Goal: Task Accomplishment & Management: Complete application form

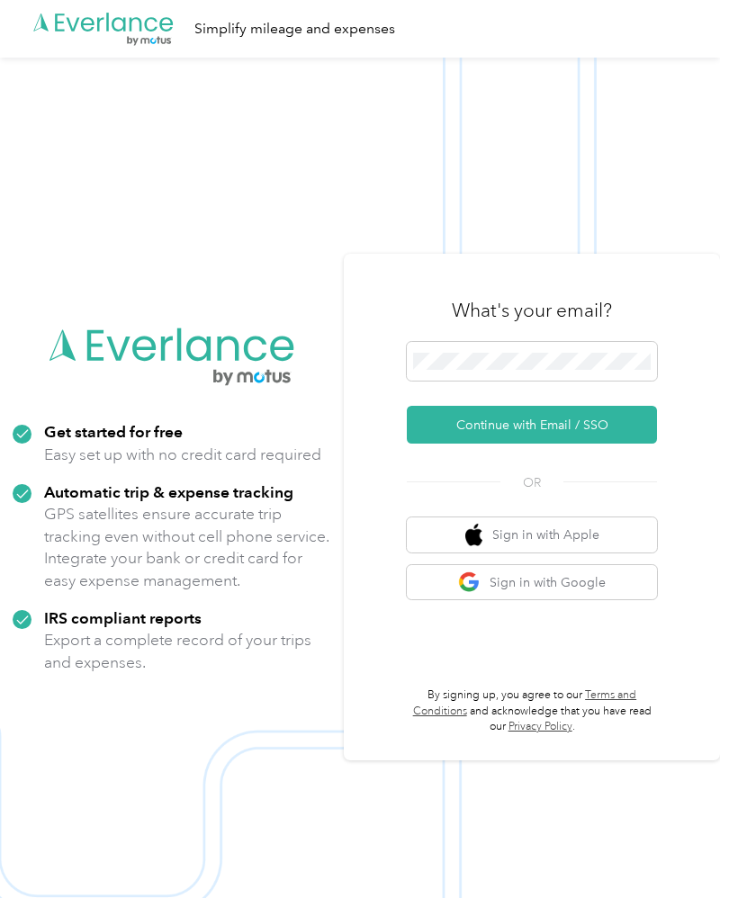
click at [576, 443] on button "Continue with Email / SSO" at bounding box center [532, 425] width 250 height 38
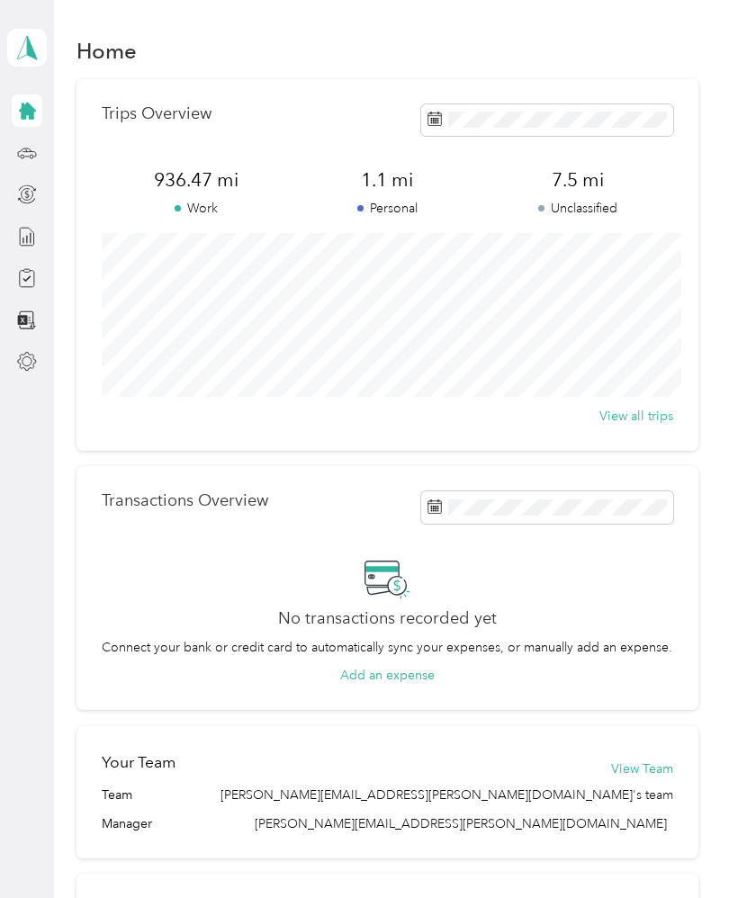
click at [32, 151] on icon at bounding box center [27, 152] width 18 height 8
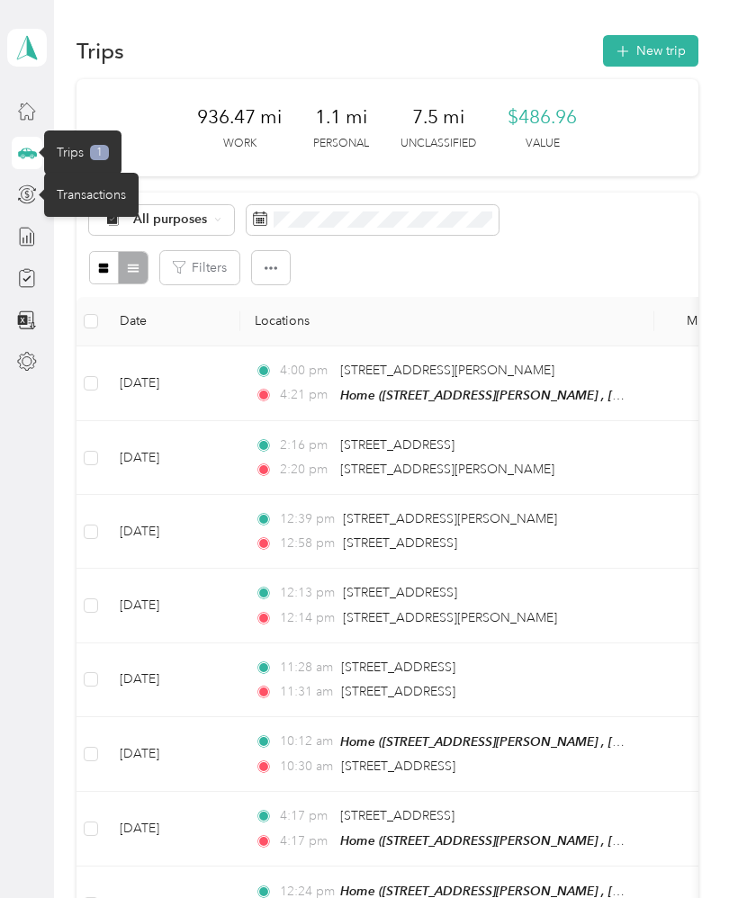
click at [26, 191] on icon at bounding box center [27, 194] width 20 height 20
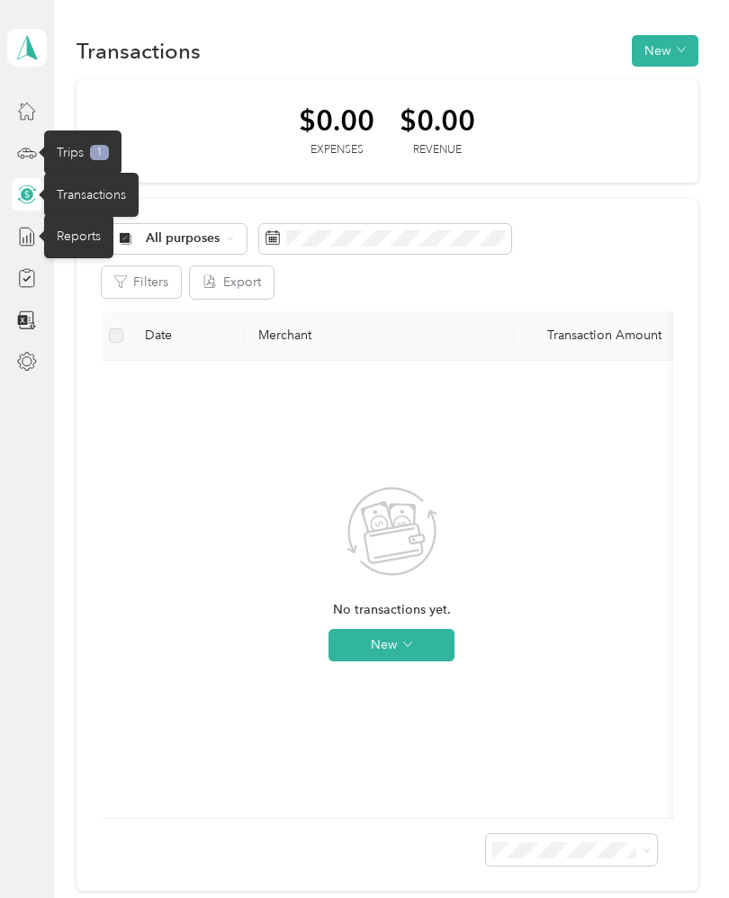
click at [85, 234] on div "Reports" at bounding box center [78, 236] width 69 height 44
click at [92, 239] on div "Reports" at bounding box center [78, 236] width 69 height 44
click at [412, 311] on th "Merchant" at bounding box center [379, 335] width 270 height 49
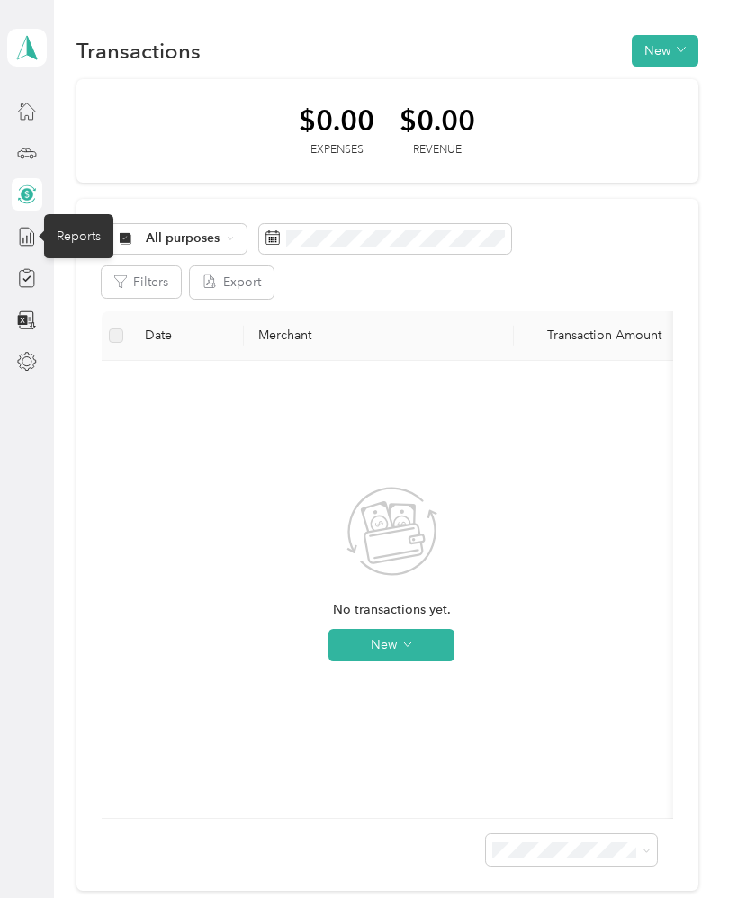
click at [83, 231] on div "Reports" at bounding box center [78, 236] width 69 height 44
click at [81, 241] on div "Reports" at bounding box center [78, 236] width 69 height 44
click at [543, 361] on div "No transactions yet. New" at bounding box center [392, 589] width 580 height 457
click at [98, 269] on div "Compliance" at bounding box center [91, 278] width 94 height 44
click at [91, 287] on div "Compliance" at bounding box center [91, 278] width 94 height 44
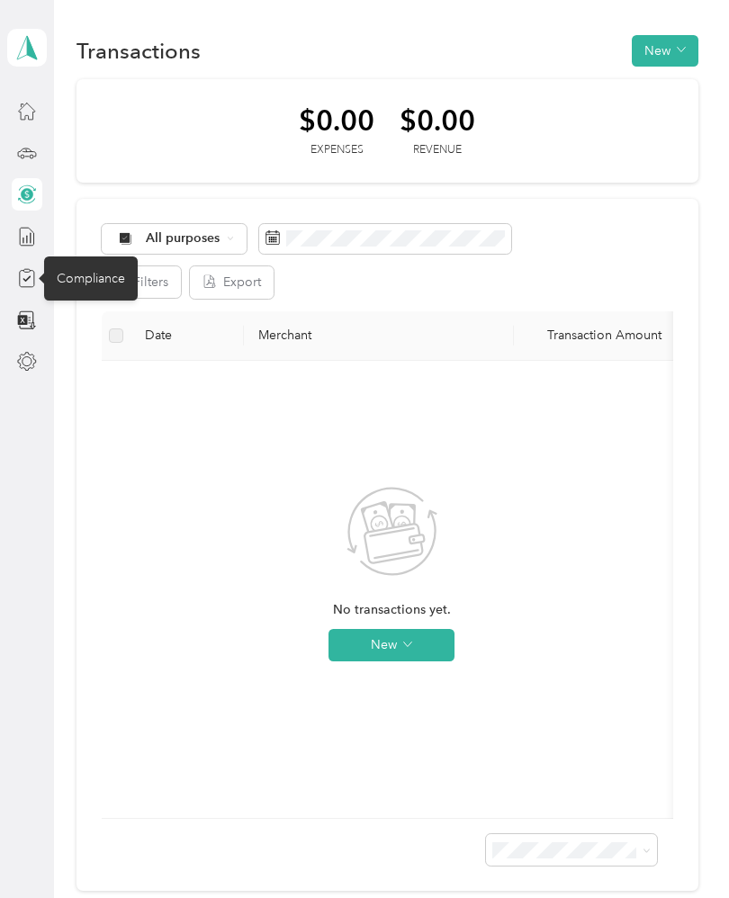
click at [84, 273] on div "Compliance" at bounding box center [91, 278] width 94 height 44
click at [25, 271] on icon at bounding box center [27, 278] width 20 height 20
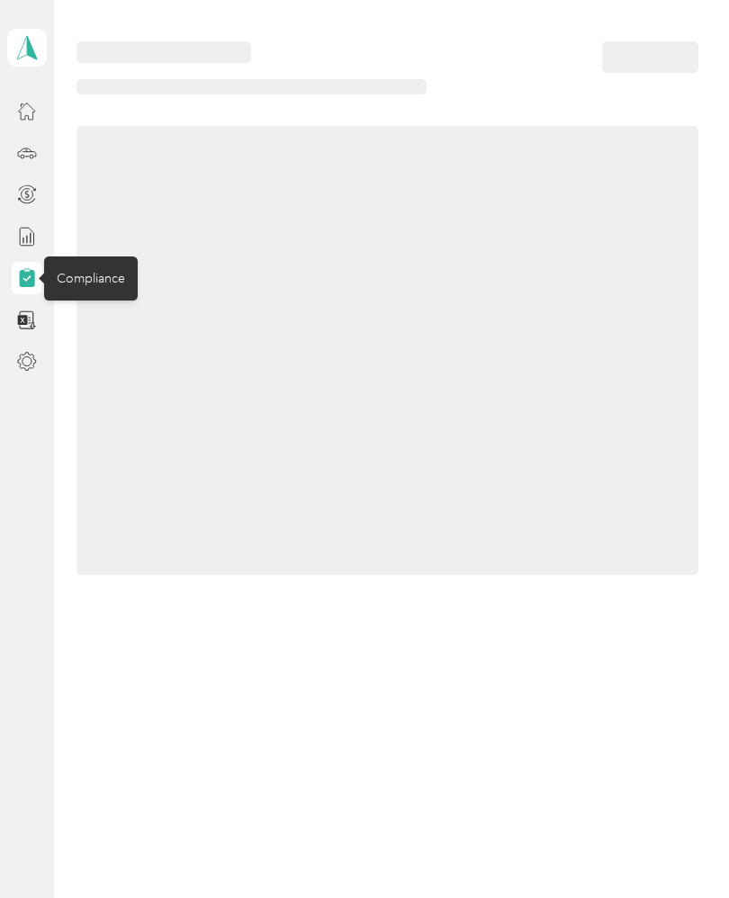
click at [24, 271] on icon at bounding box center [27, 270] width 6 height 3
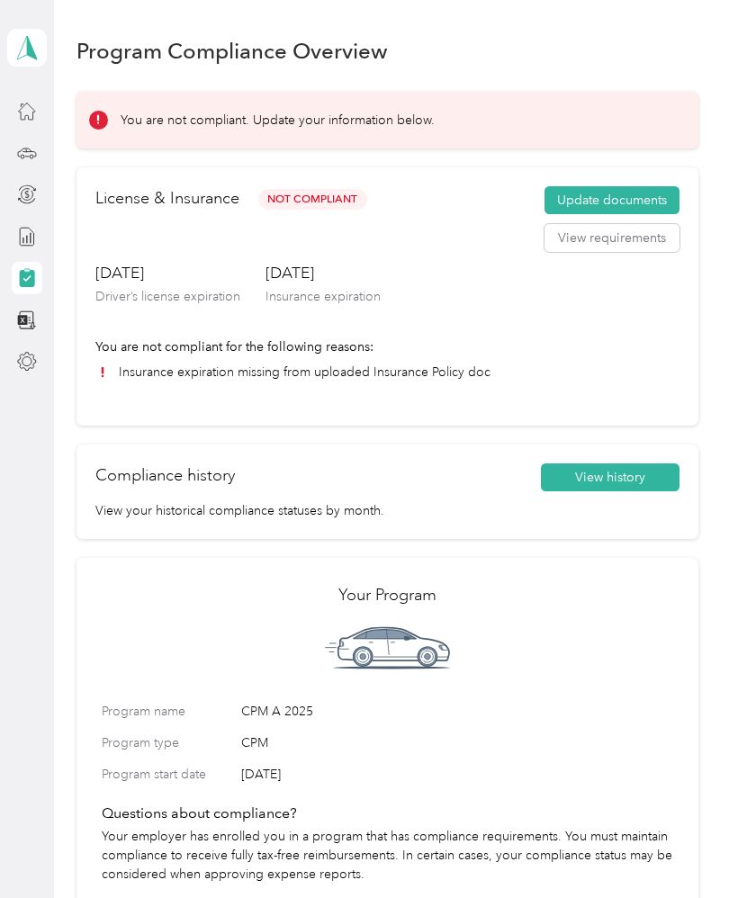
click at [632, 186] on button "Update documents" at bounding box center [611, 200] width 135 height 29
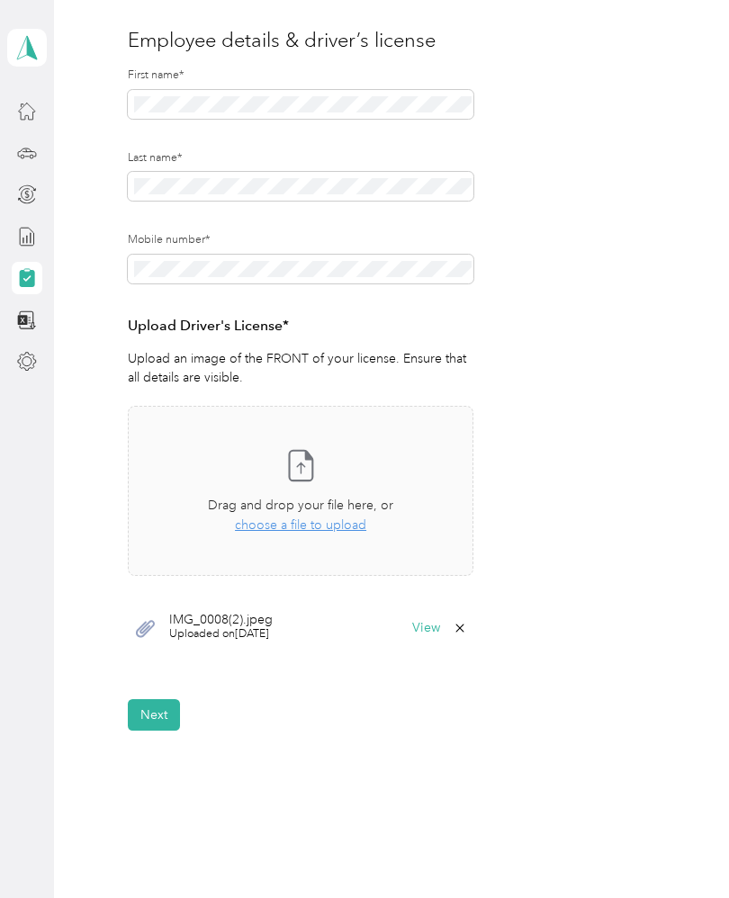
scroll to position [210, 0]
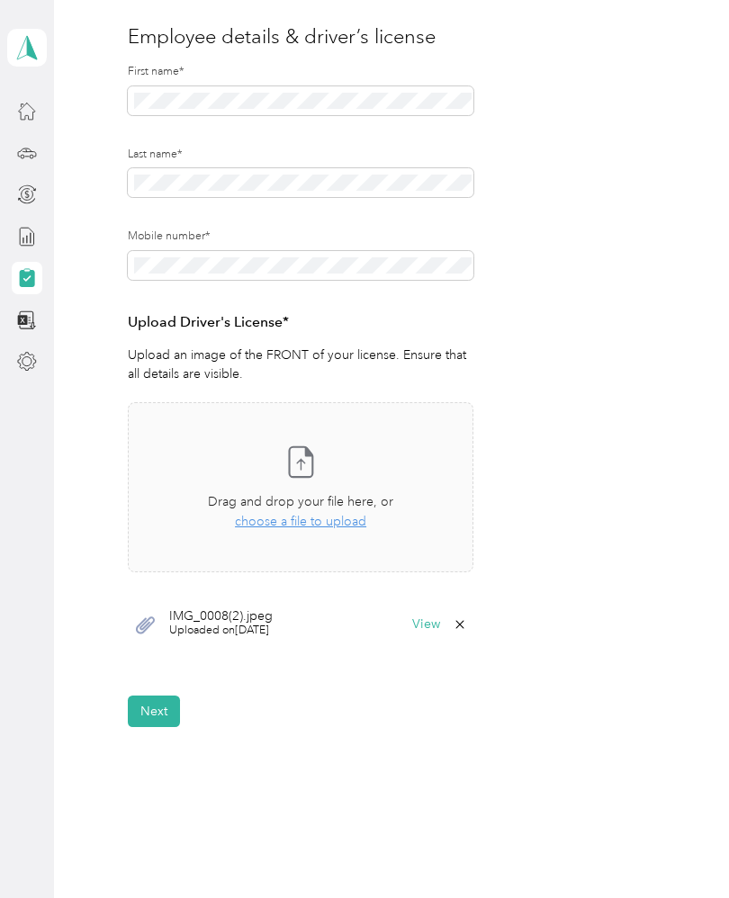
click at [309, 516] on span "choose a file to upload" at bounding box center [300, 521] width 131 height 15
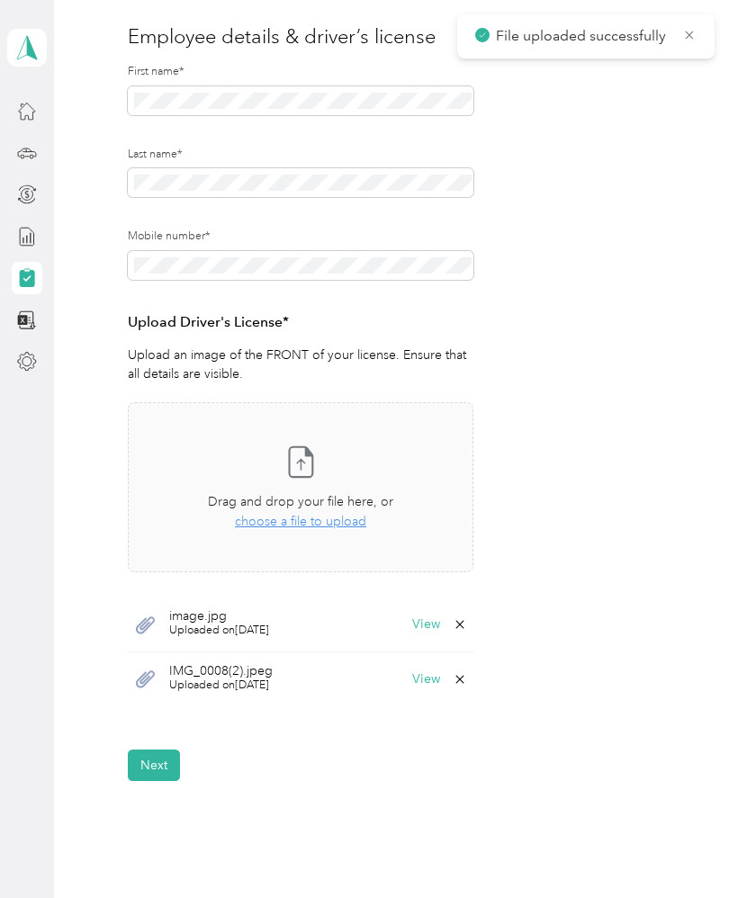
click at [172, 759] on button "Next" at bounding box center [154, 764] width 52 height 31
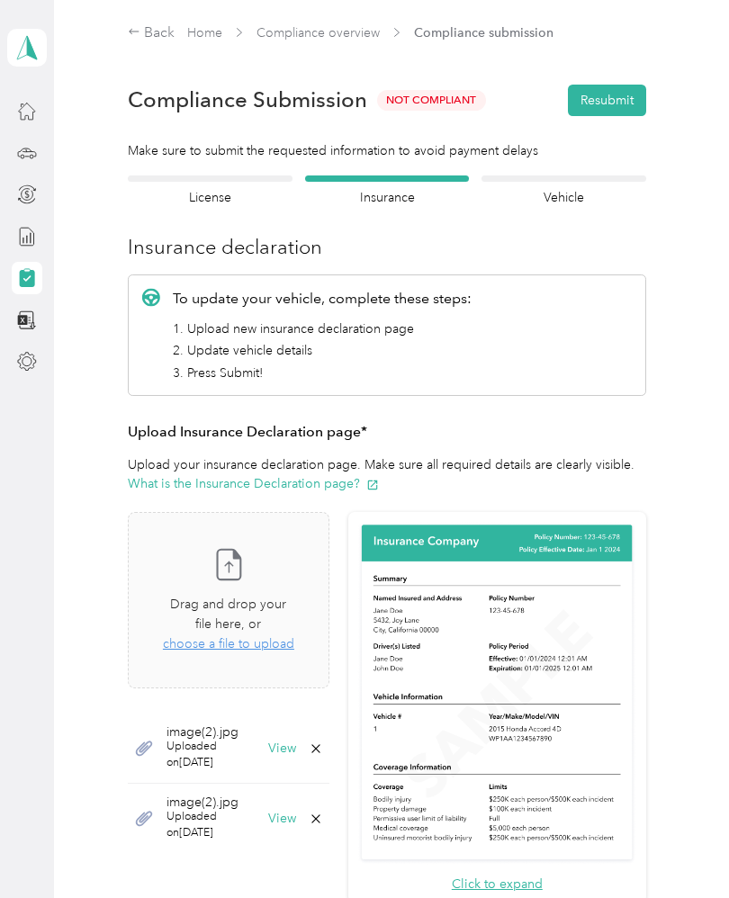
click at [624, 95] on button "Resubmit" at bounding box center [607, 100] width 78 height 31
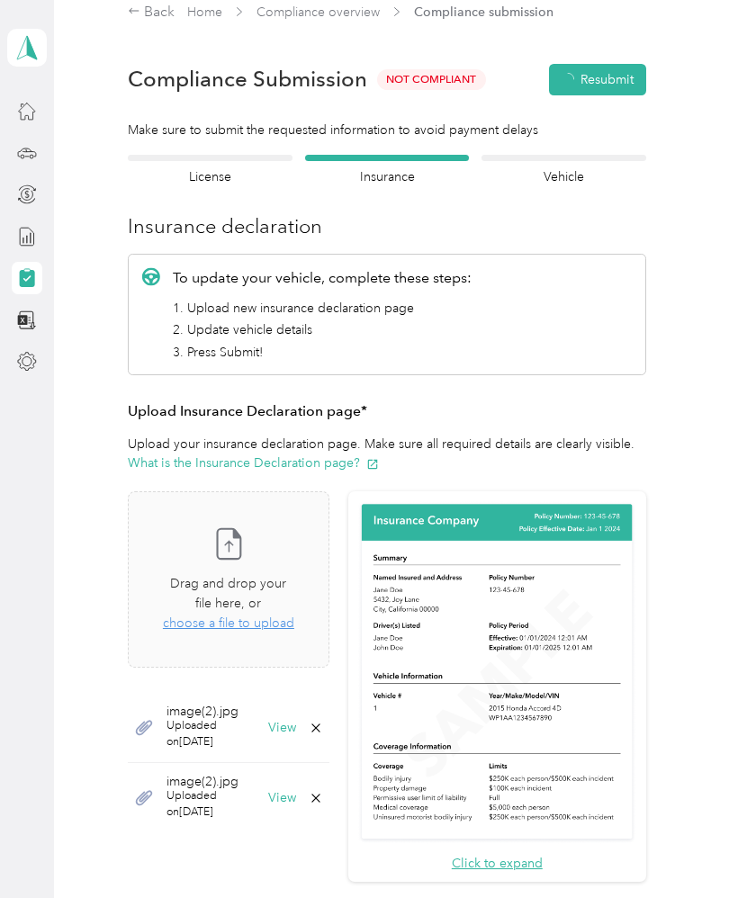
scroll to position [22, 0]
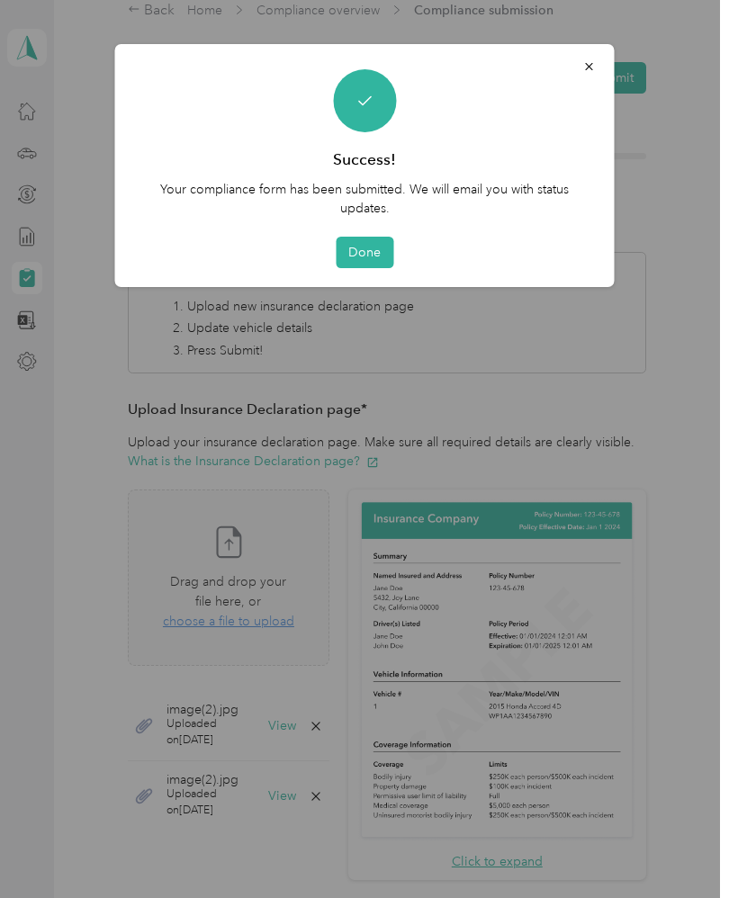
click at [363, 250] on button "Done" at bounding box center [365, 252] width 58 height 31
